Goal: Task Accomplishment & Management: Complete application form

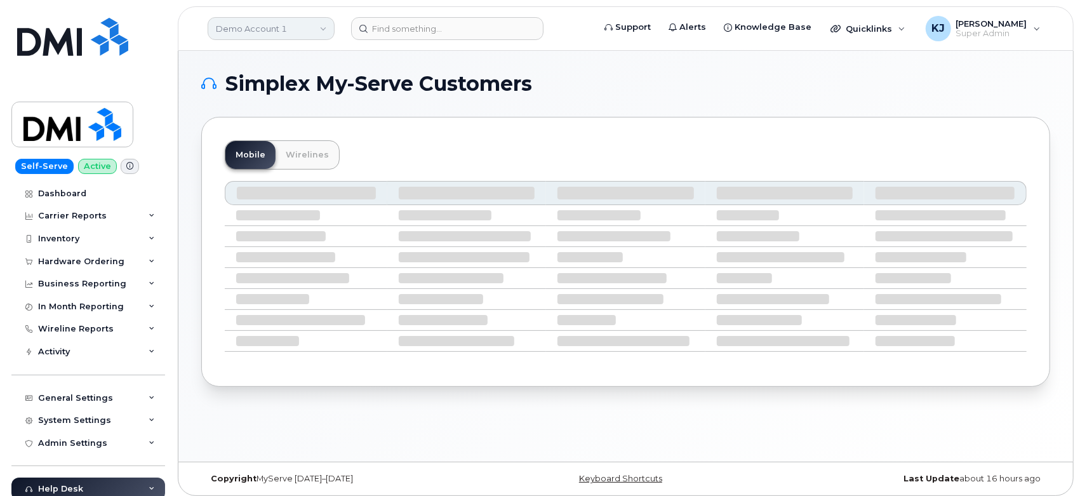
click at [272, 29] on link "Demo Account 1" at bounding box center [271, 28] width 127 height 23
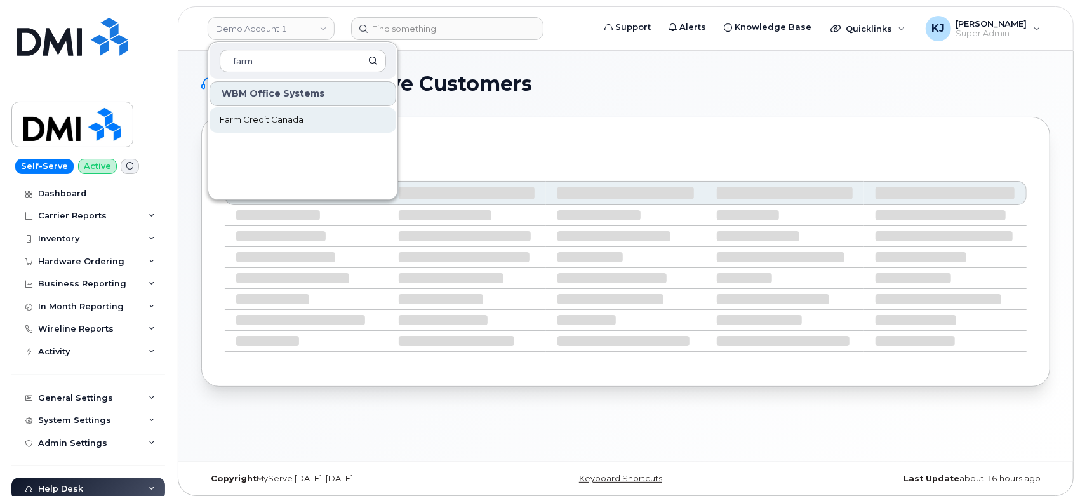
type input "farm"
drag, startPoint x: 291, startPoint y: 118, endPoint x: 293, endPoint y: 110, distance: 8.6
click at [292, 117] on span "Farm Credit Canada" at bounding box center [262, 120] width 84 height 13
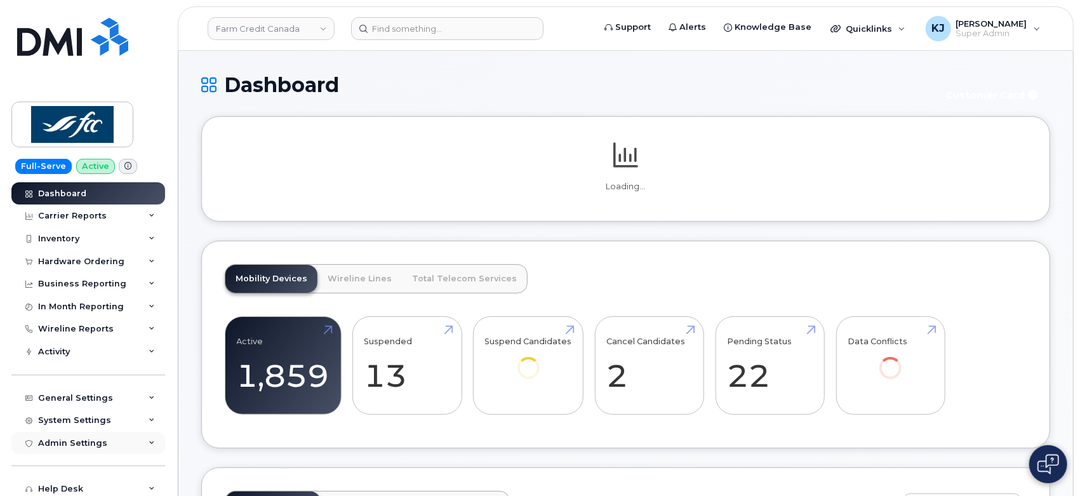
scroll to position [117, 0]
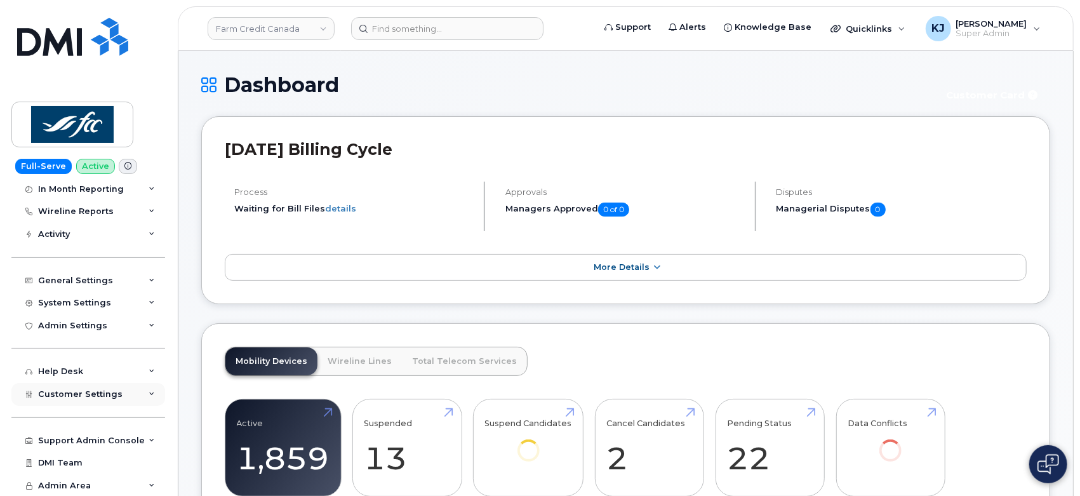
click at [114, 394] on span "Customer Settings" at bounding box center [80, 394] width 84 height 10
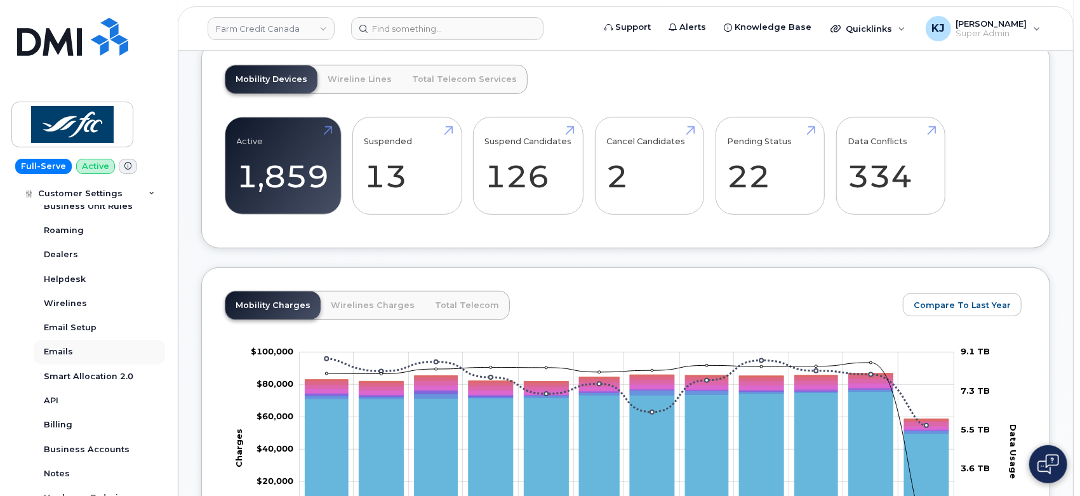
scroll to position [270, 0]
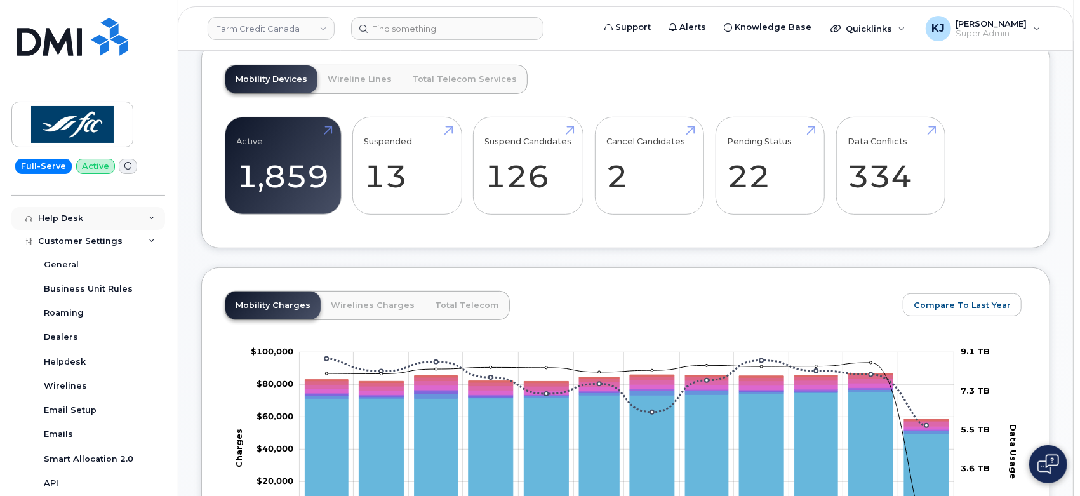
click at [109, 219] on div "Help Desk" at bounding box center [88, 218] width 154 height 23
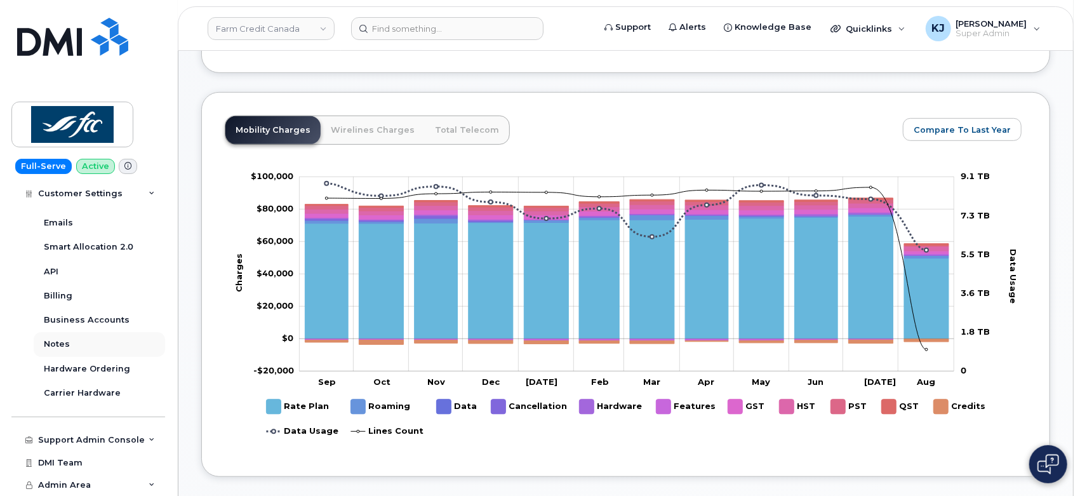
scroll to position [635, 0]
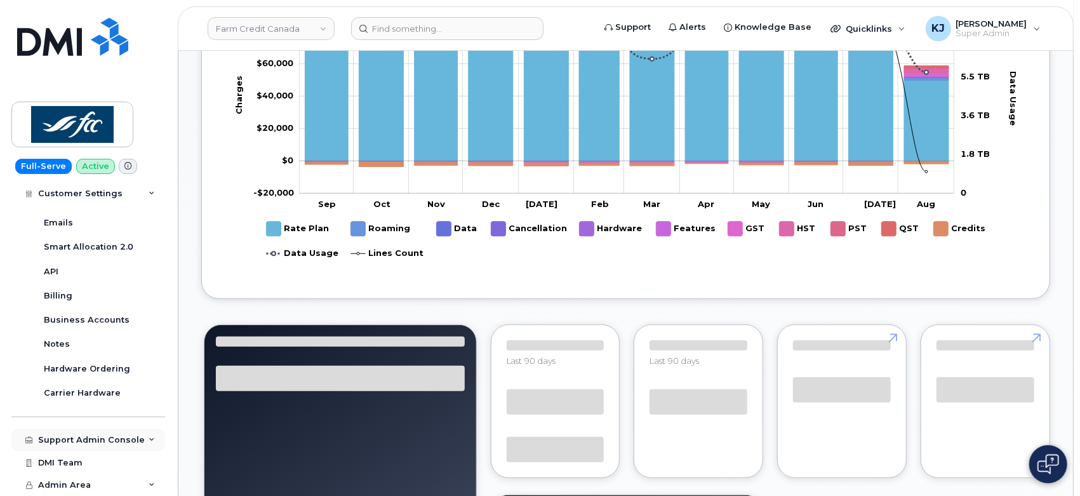
click at [98, 439] on div "Support Admin Console" at bounding box center [91, 440] width 107 height 10
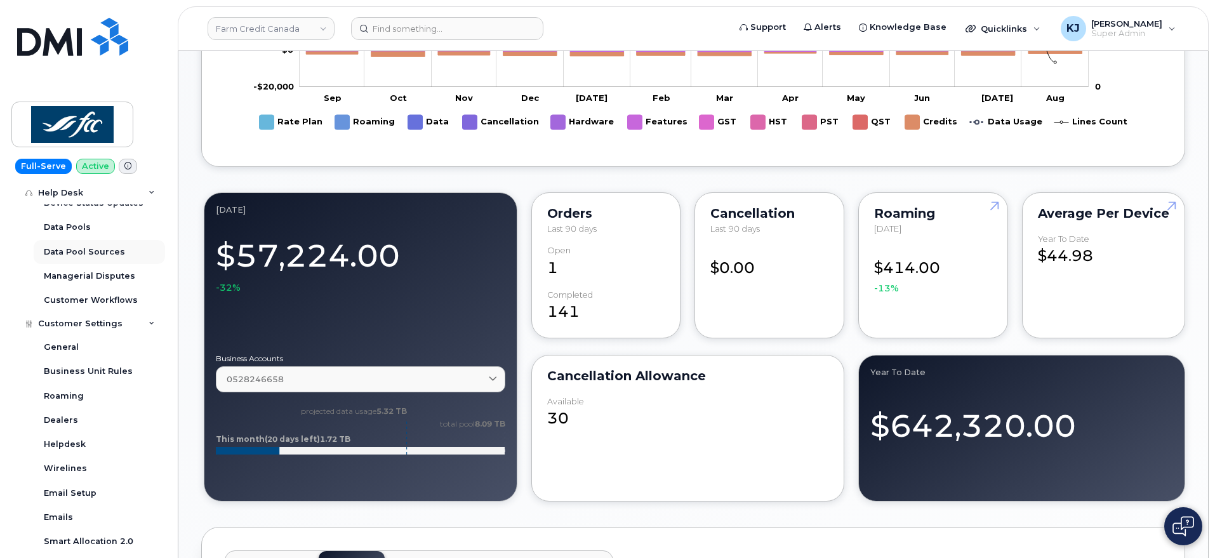
scroll to position [271, 0]
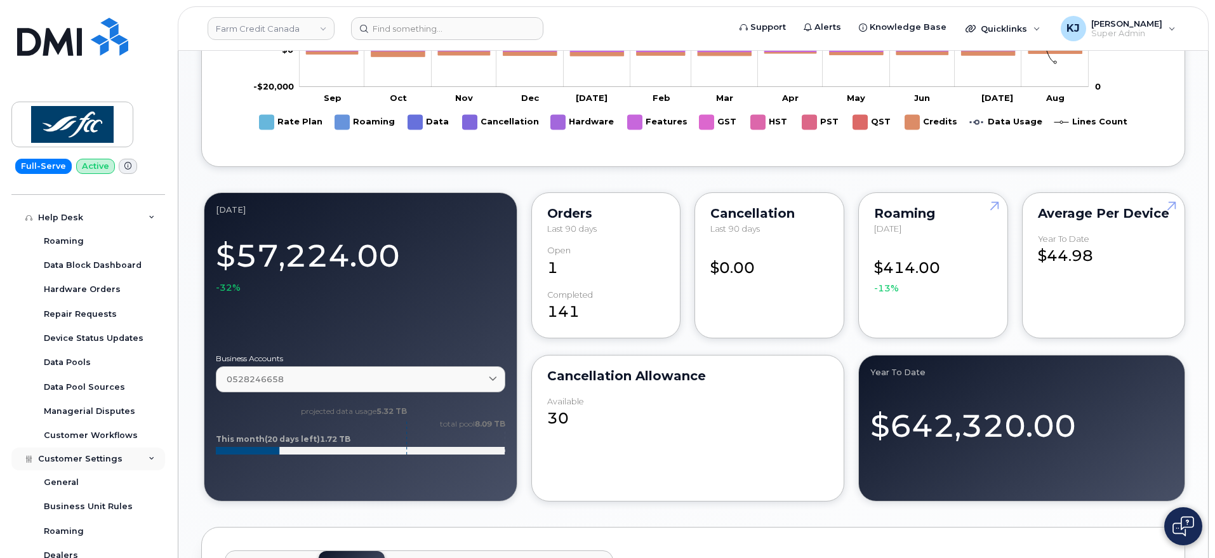
click at [146, 462] on div "Customer Settings" at bounding box center [88, 459] width 154 height 23
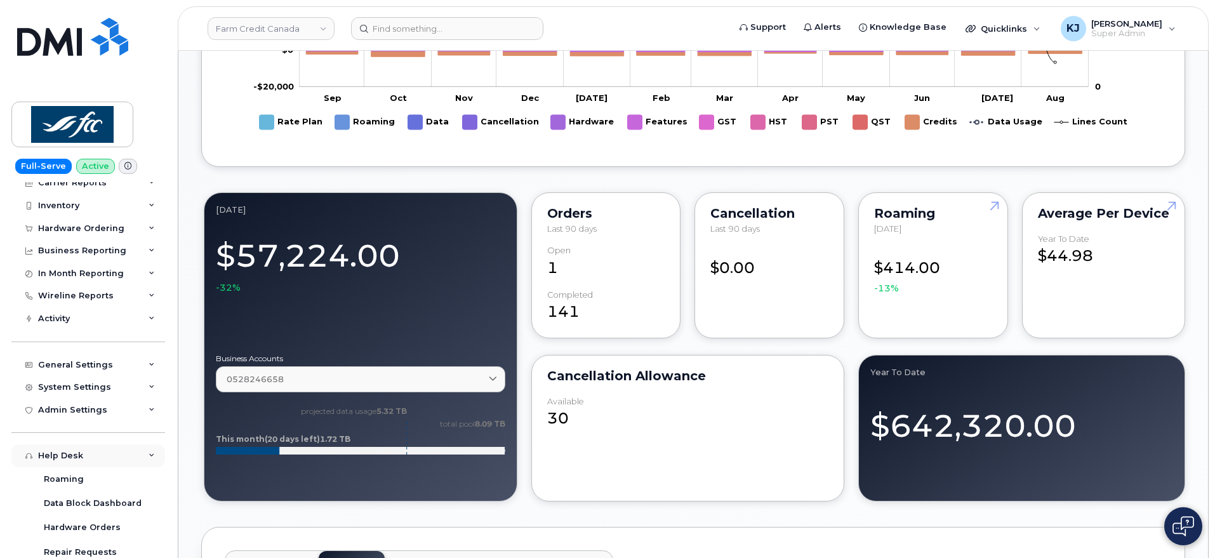
click at [144, 453] on div "Help Desk" at bounding box center [88, 455] width 154 height 23
click at [139, 416] on div "Admin Settings" at bounding box center [88, 410] width 154 height 23
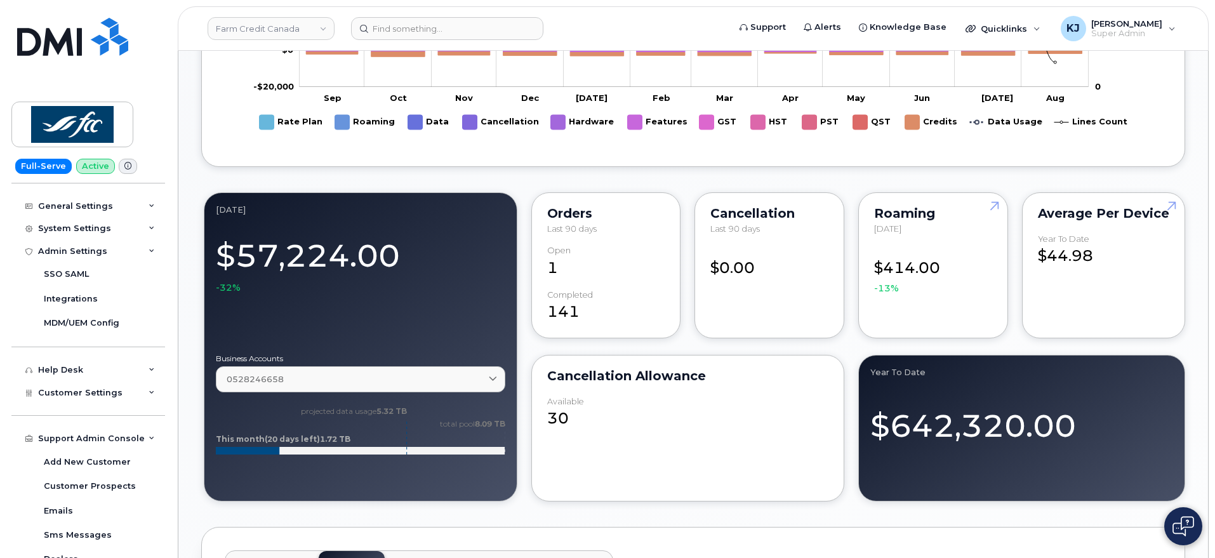
scroll to position [112, 0]
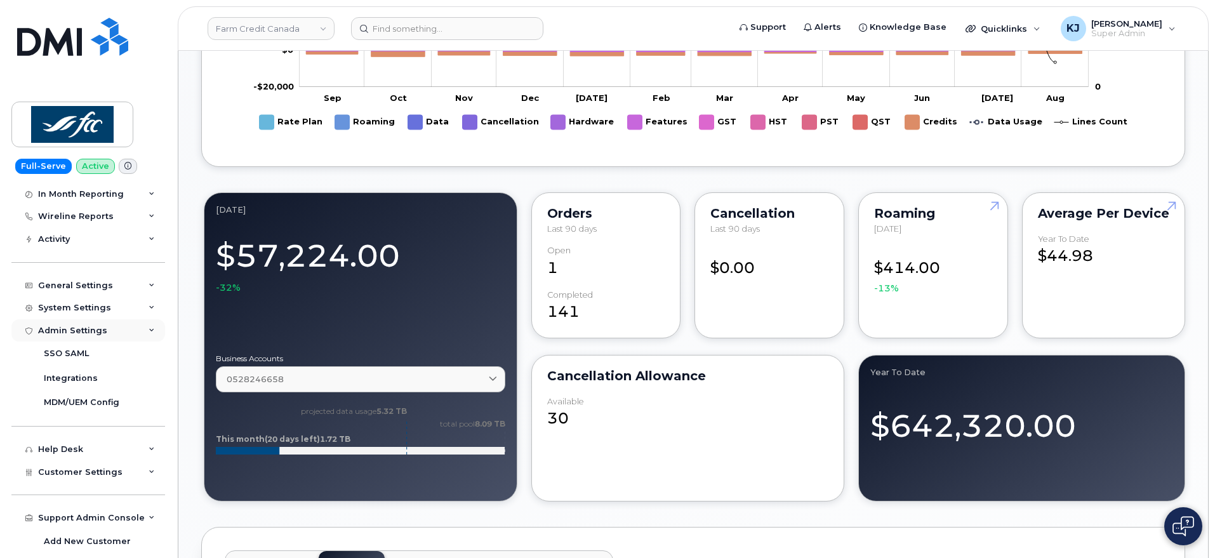
click at [144, 327] on div "Admin Settings" at bounding box center [88, 330] width 154 height 23
click at [152, 307] on div "System Settings" at bounding box center [88, 308] width 154 height 23
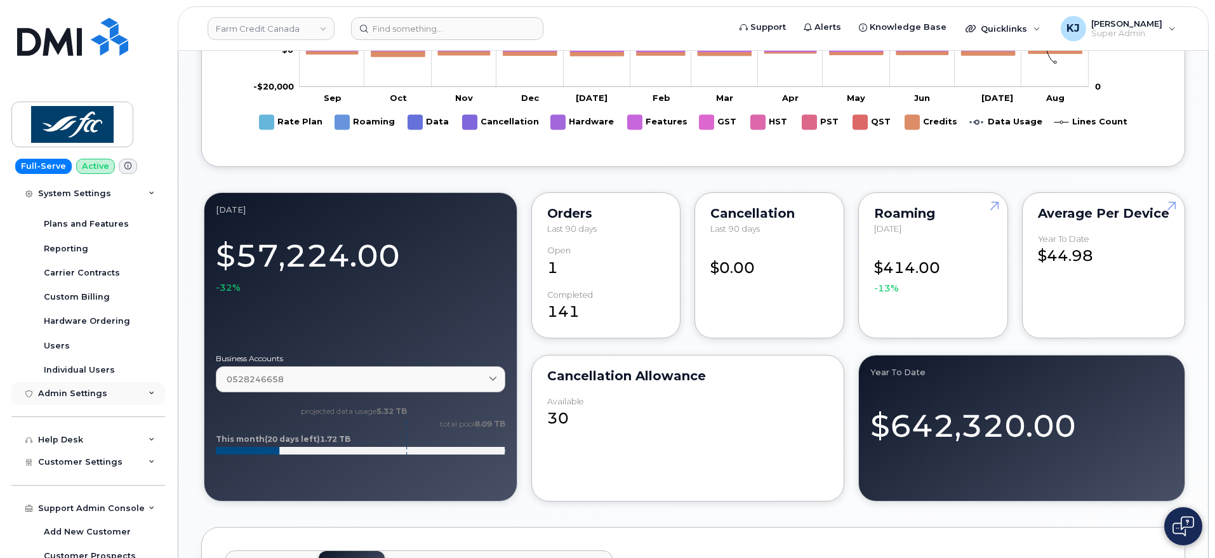
scroll to position [271, 0]
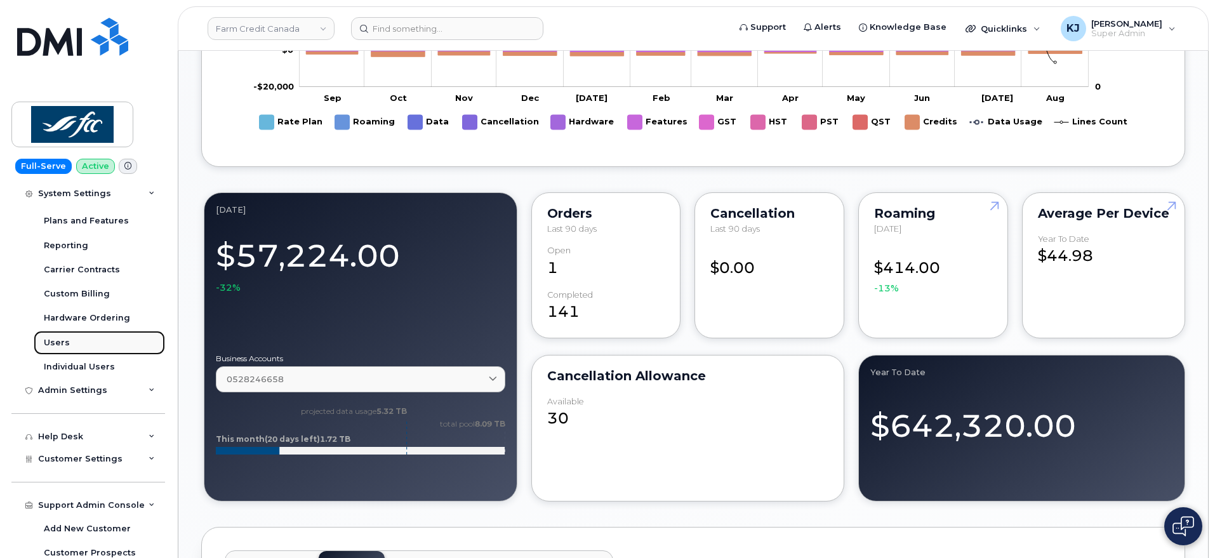
click at [87, 344] on link "Users" at bounding box center [99, 343] width 131 height 24
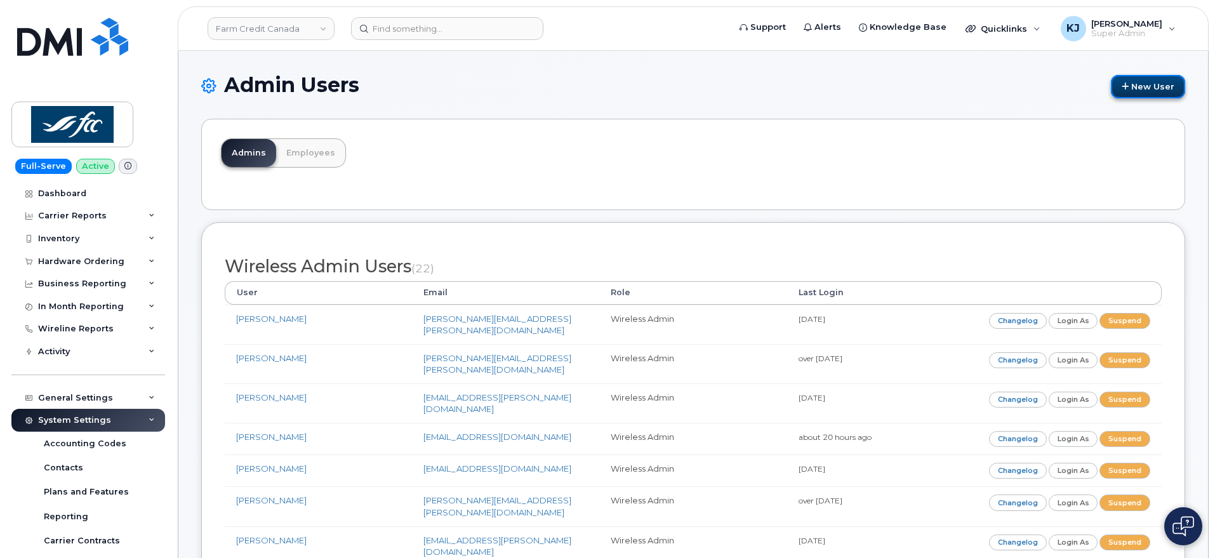
click at [1145, 76] on link "New User" at bounding box center [1148, 86] width 74 height 23
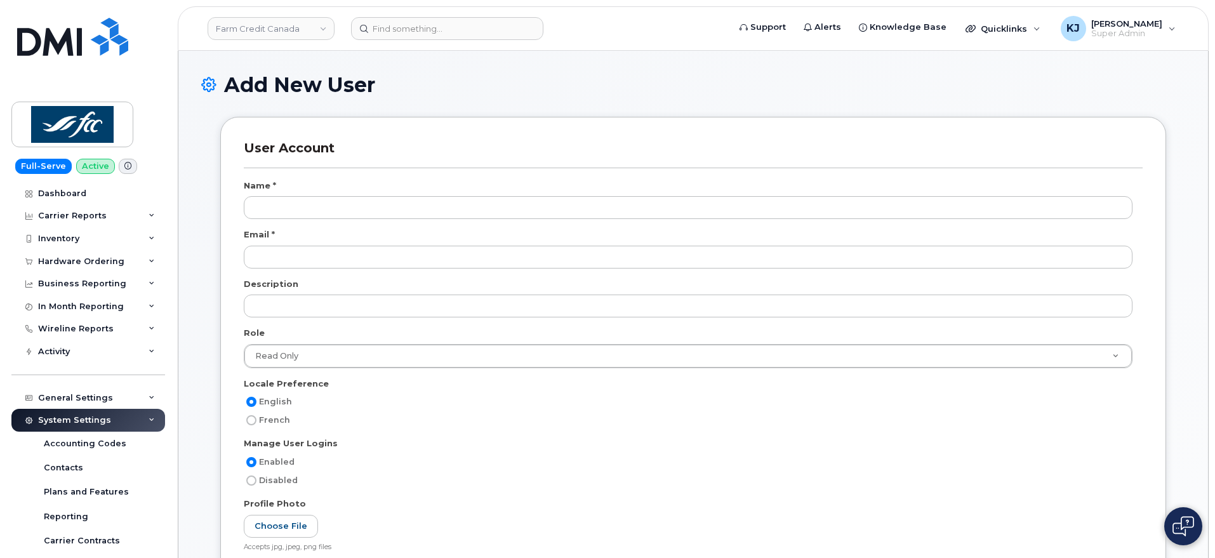
select select
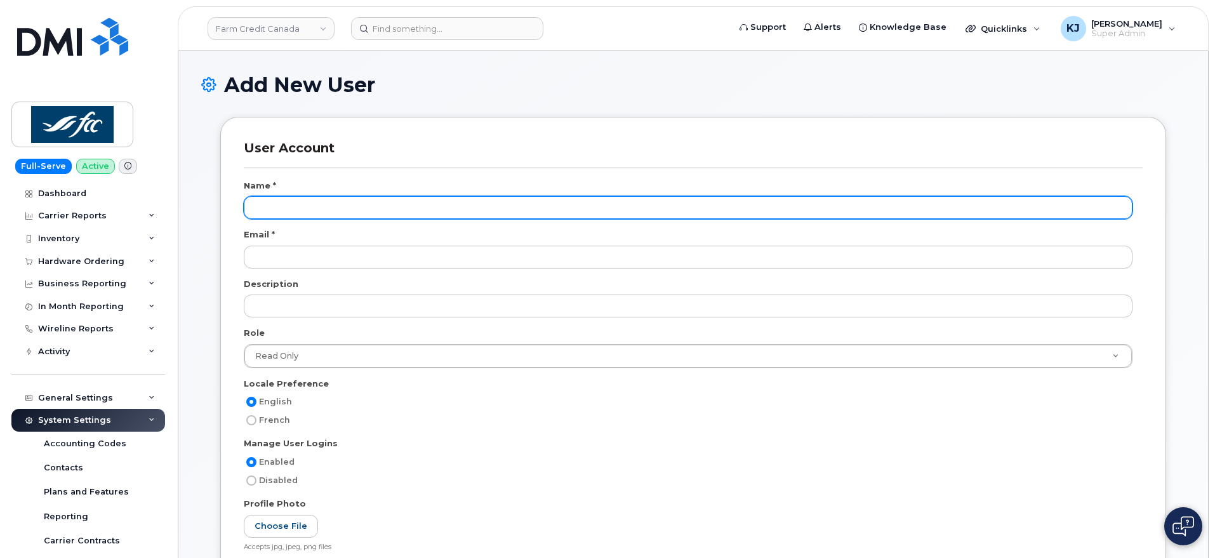
click at [384, 211] on input "text" at bounding box center [688, 207] width 889 height 23
paste input "Daniel Ezem"
type input "Daniel Ezem"
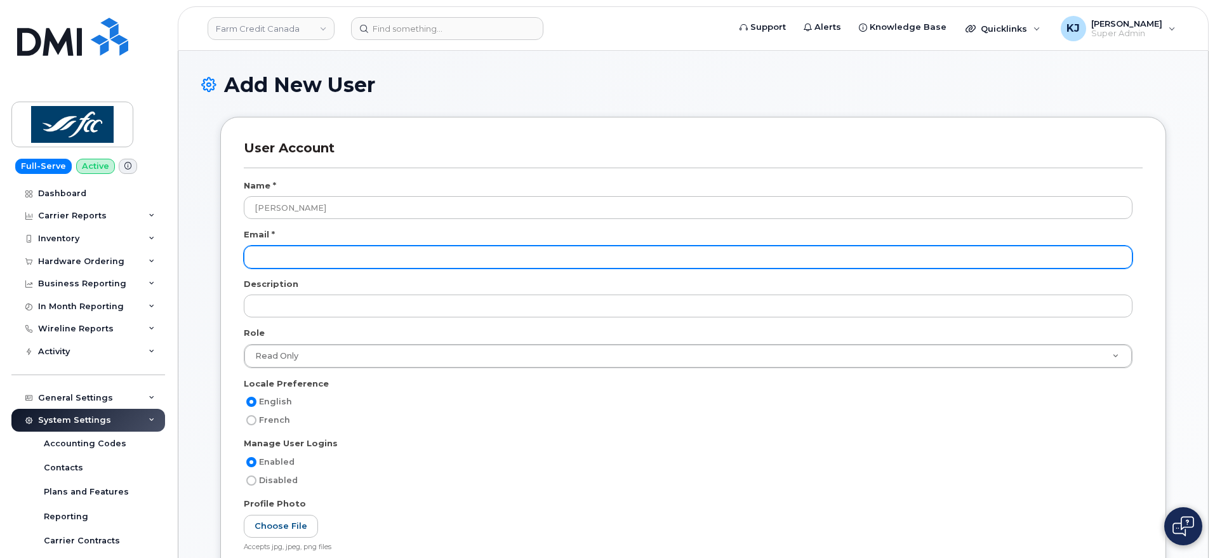
click at [391, 260] on input "email" at bounding box center [688, 257] width 889 height 23
paste input "daniel.ezem@fcc-fac.ca<mailto:daniel.ezem@fcc-fac.ca"
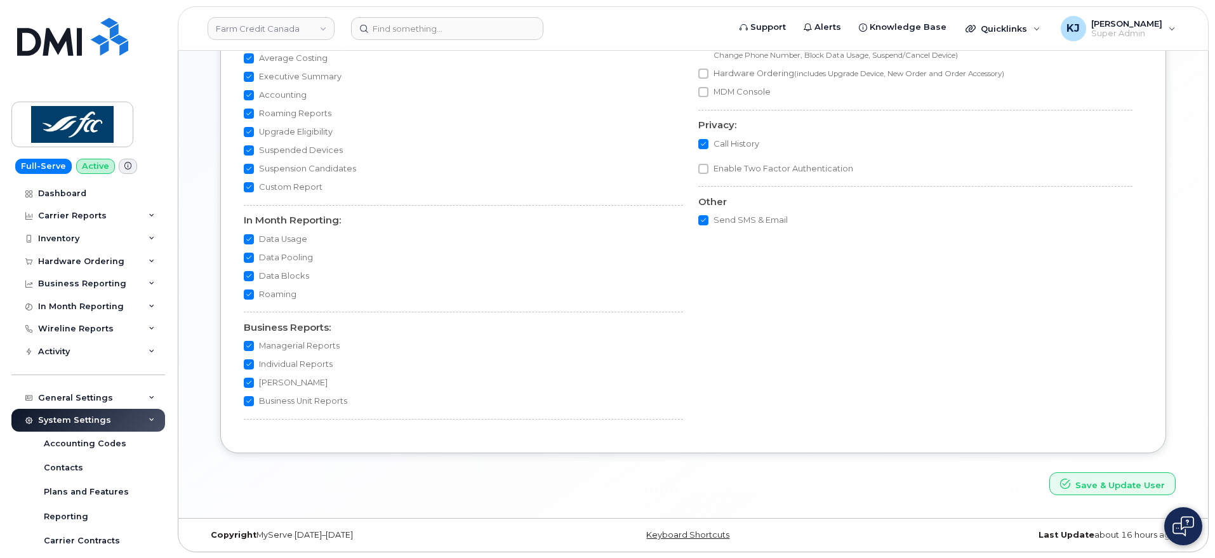
scroll to position [1125, 0]
click at [1109, 474] on button "Save & Update User" at bounding box center [1113, 483] width 126 height 23
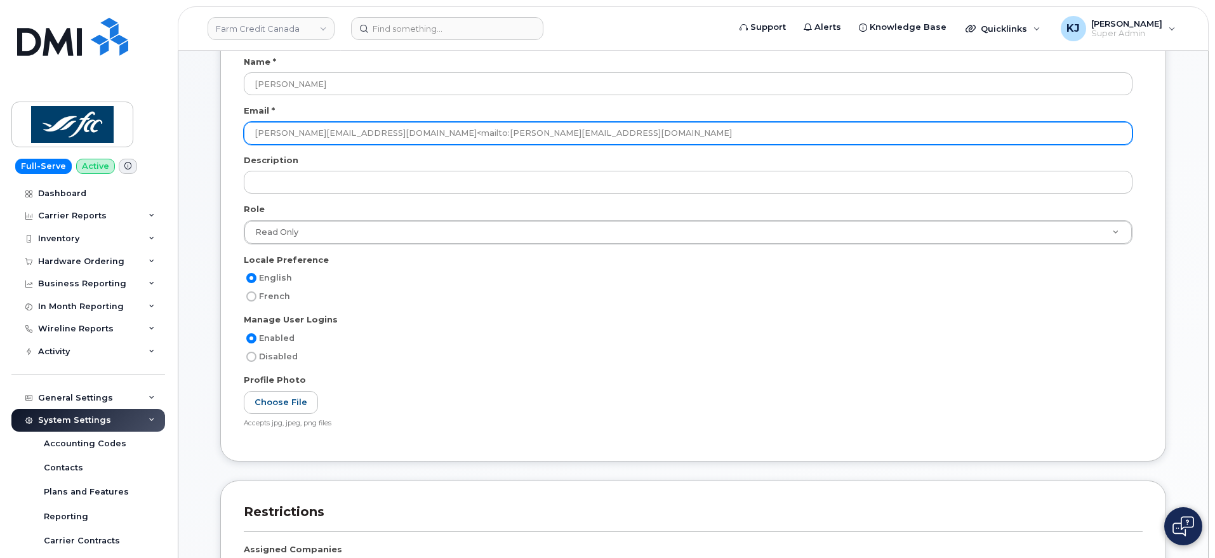
scroll to position [0, 0]
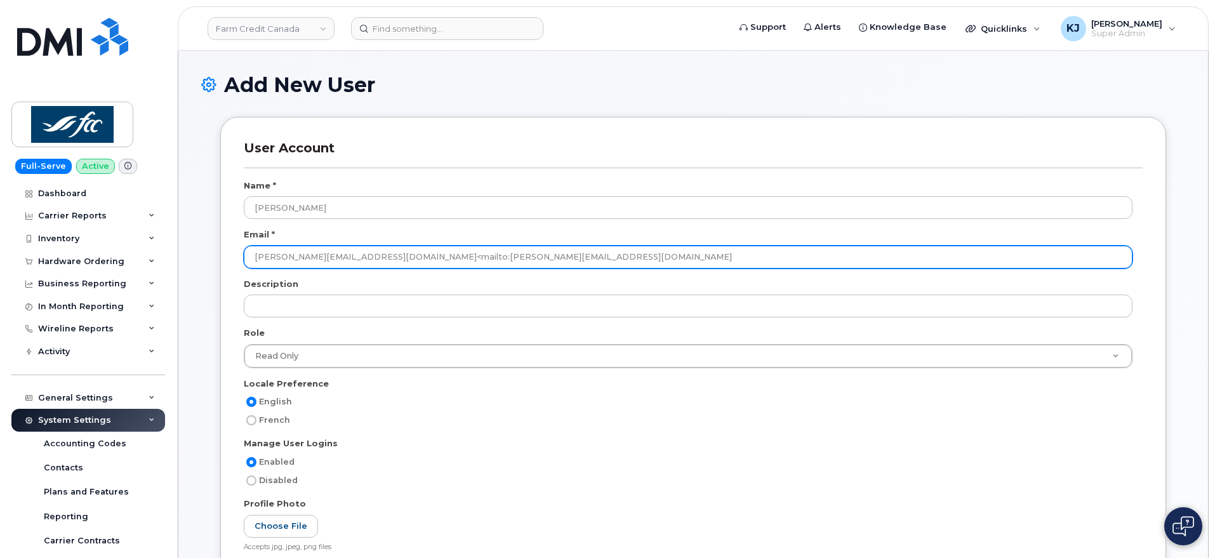
drag, startPoint x: 516, startPoint y: 253, endPoint x: 350, endPoint y: 248, distance: 166.4
click at [350, 248] on input "daniel.ezem@fcc-fac.ca<mailto:daniel.ezem@fcc-fac.ca" at bounding box center [688, 257] width 889 height 23
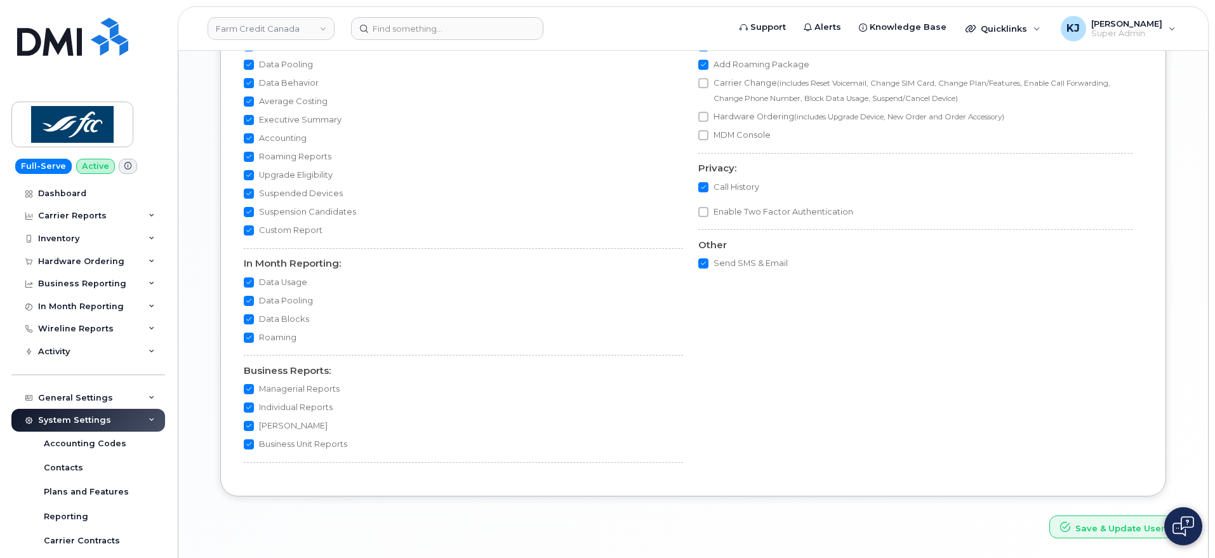
scroll to position [1125, 0]
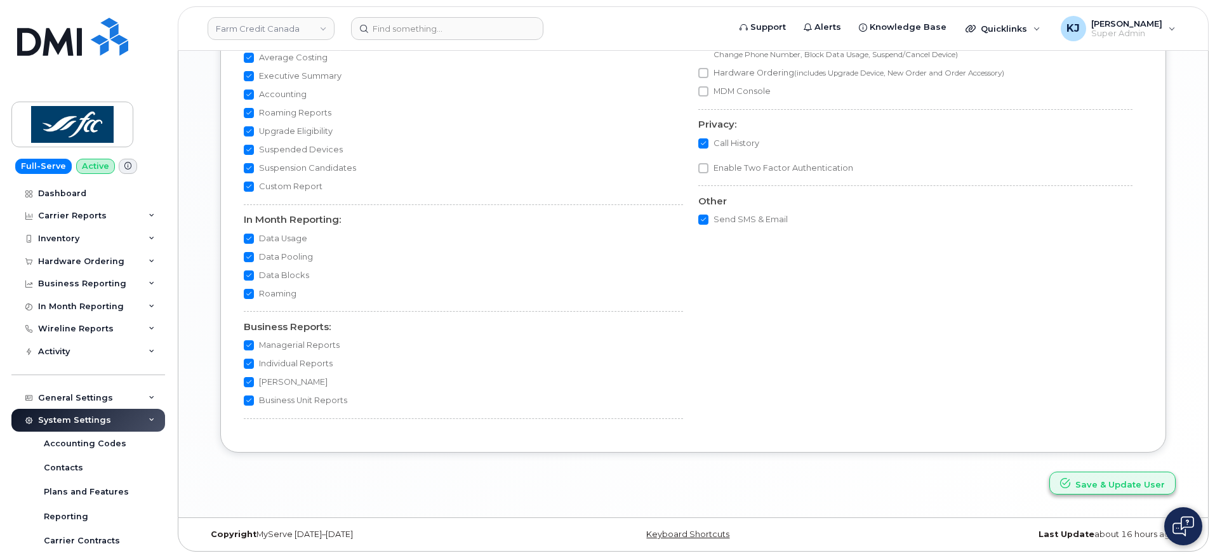
type input "daniel.ezem@fcc-fac.ca"
click at [1097, 488] on button "Save & Update User" at bounding box center [1113, 483] width 126 height 23
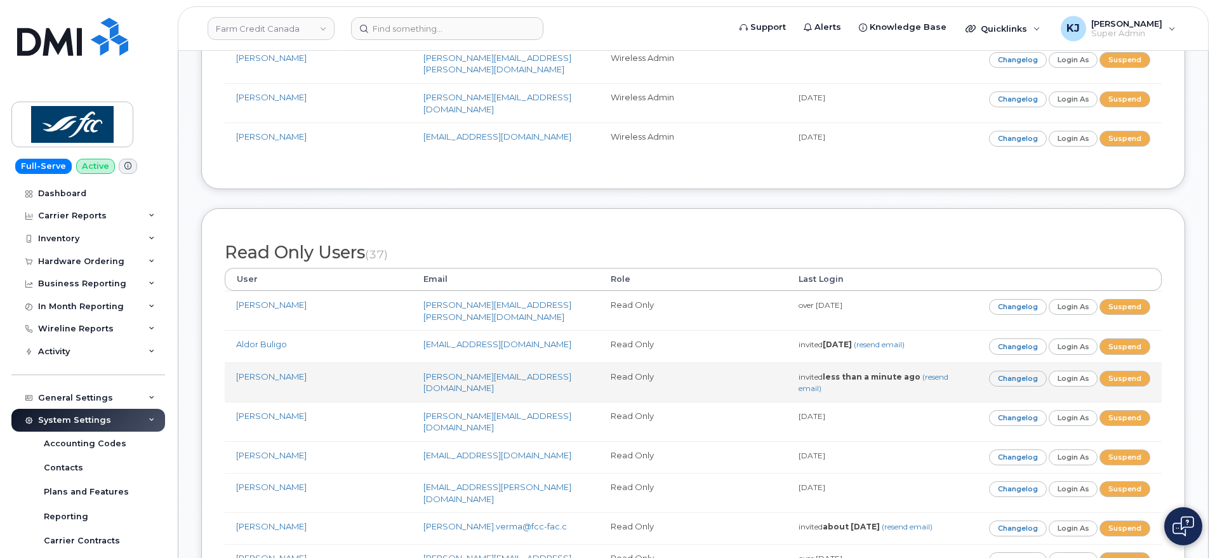
scroll to position [1032, 0]
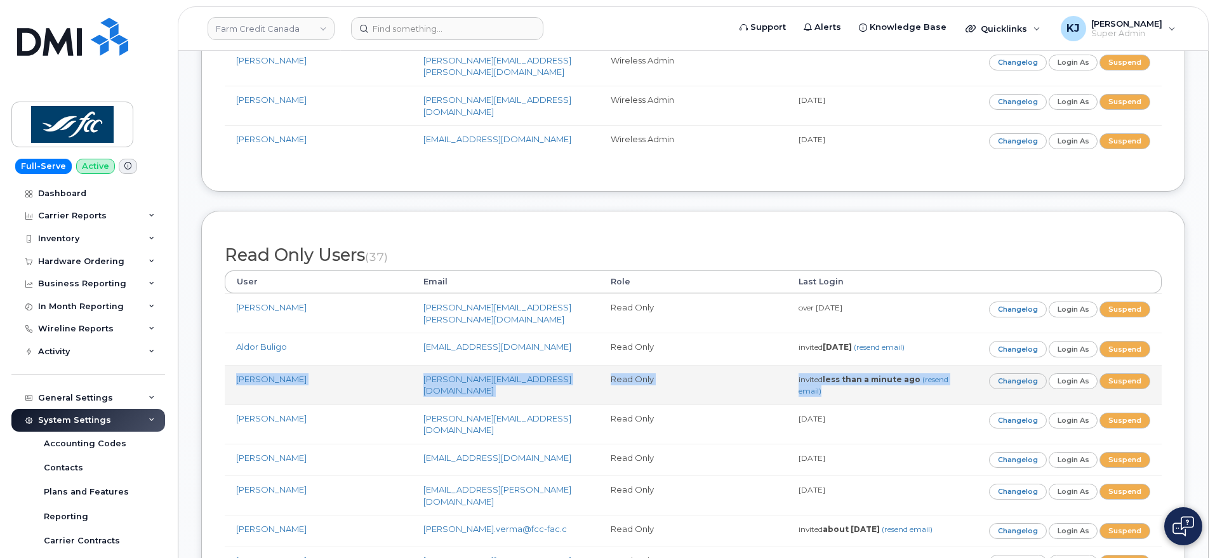
drag, startPoint x: 244, startPoint y: 252, endPoint x: 951, endPoint y: 269, distance: 707.5
click at [951, 365] on tr "[PERSON_NAME] [PERSON_NAME][EMAIL_ADDRESS][DOMAIN_NAME] Read Only invited less …" at bounding box center [693, 384] width 937 height 39
copy tr "[PERSON_NAME] [PERSON_NAME][EMAIL_ADDRESS][DOMAIN_NAME] Read Only invited less …"
